Goal: Navigation & Orientation: Find specific page/section

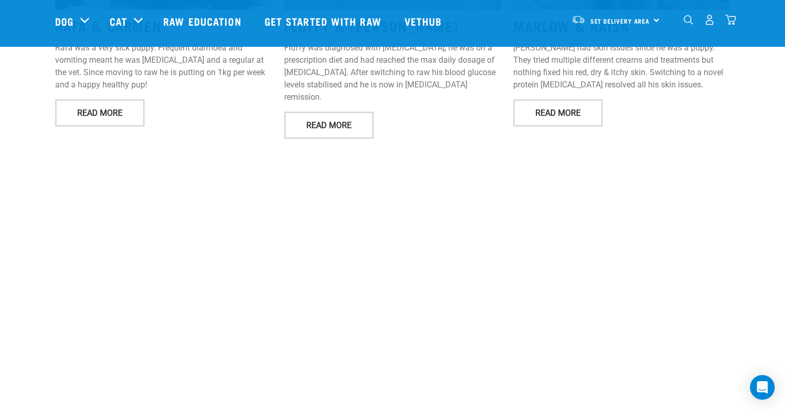
scroll to position [1894, 0]
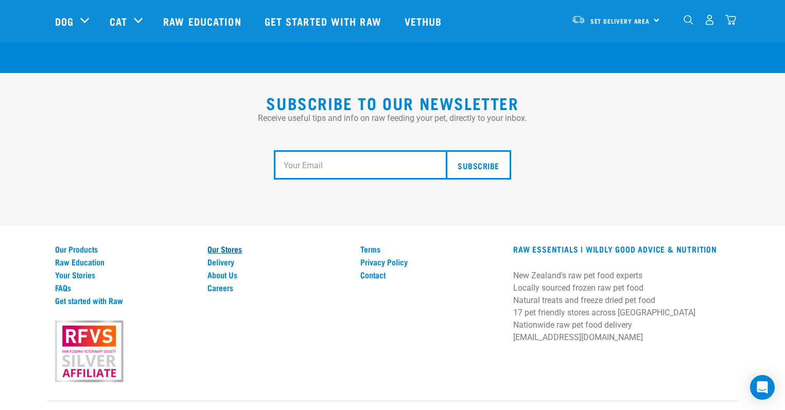
click at [229, 244] on link "Our Stores" at bounding box center [277, 248] width 140 height 9
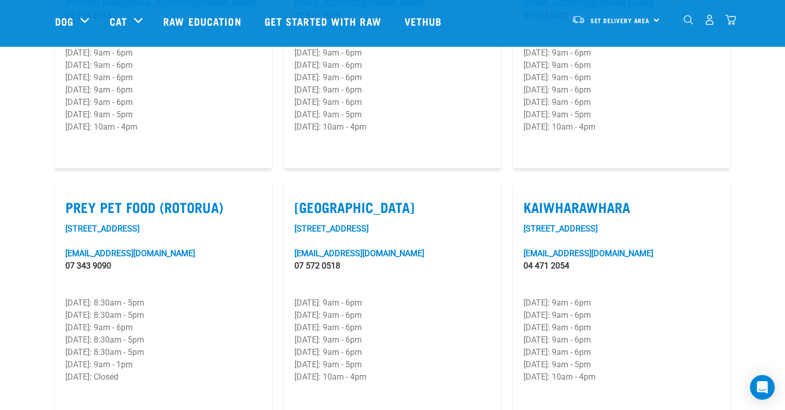
scroll to position [1338, 0]
